Goal: Task Accomplishment & Management: Manage account settings

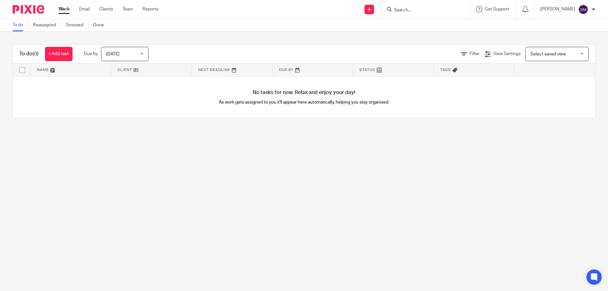
click at [421, 6] on form at bounding box center [426, 9] width 67 height 8
click at [421, 9] on input "Search" at bounding box center [421, 11] width 57 height 6
type input "era"
click at [436, 24] on link at bounding box center [434, 24] width 84 height 9
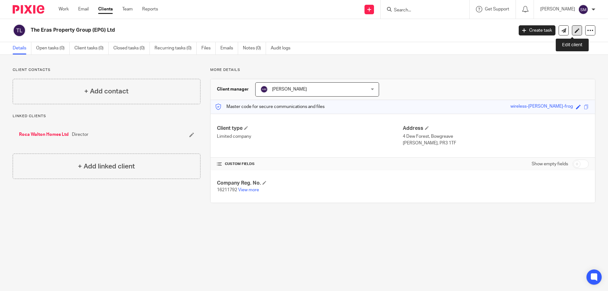
click at [572, 33] on link at bounding box center [577, 30] width 10 height 10
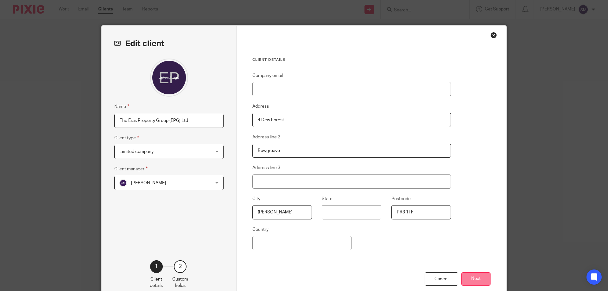
click at [462, 273] on button "Next" at bounding box center [475, 279] width 29 height 14
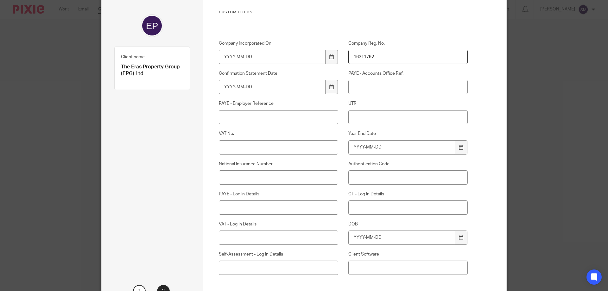
scroll to position [45, 0]
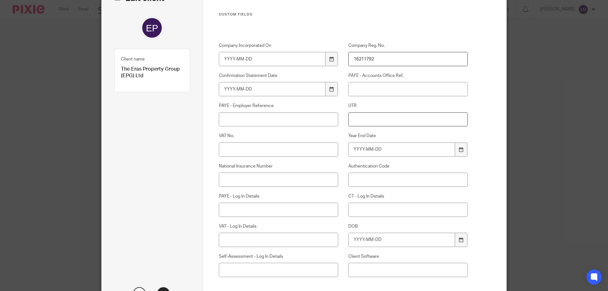
click at [372, 120] on input "UTR" at bounding box center [408, 119] width 120 height 14
click at [366, 173] on input "Authentication Code" at bounding box center [408, 179] width 120 height 14
paste input "UGVXL4"
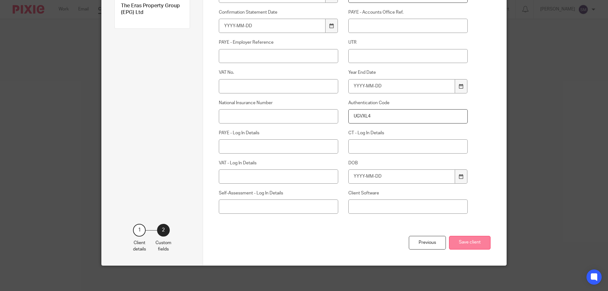
type input "UGVXL4"
click at [457, 241] on button "Save client" at bounding box center [469, 243] width 41 height 14
